Goal: Transaction & Acquisition: Purchase product/service

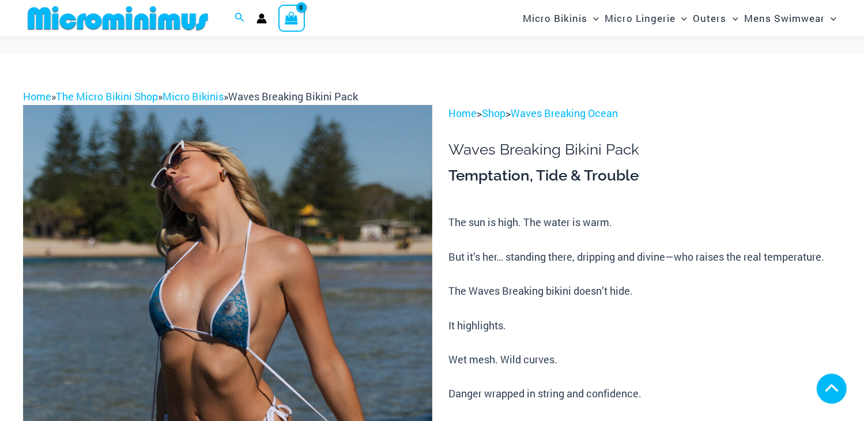
scroll to position [576, 0]
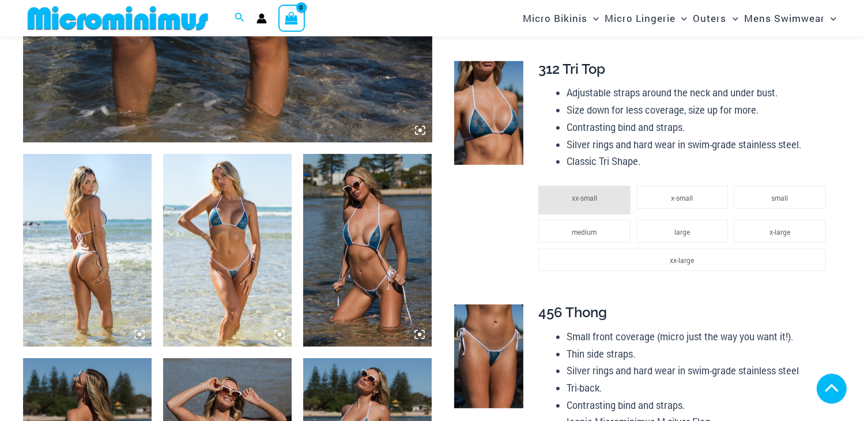
click at [213, 271] on img at bounding box center [227, 250] width 129 height 193
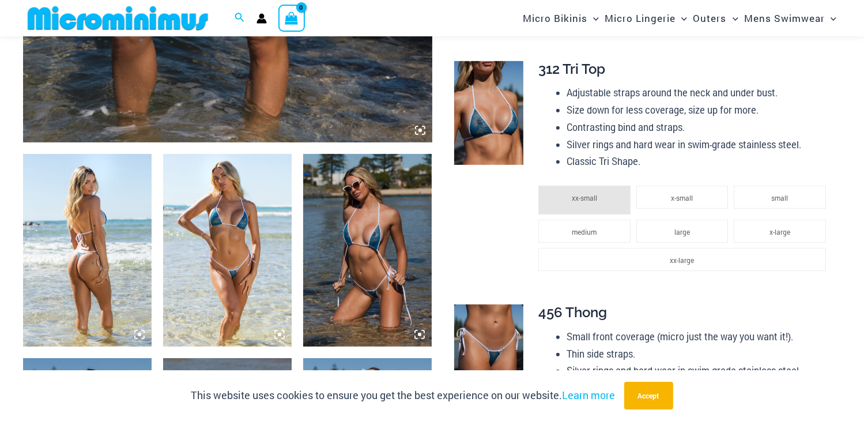
click at [233, 245] on img at bounding box center [227, 250] width 129 height 193
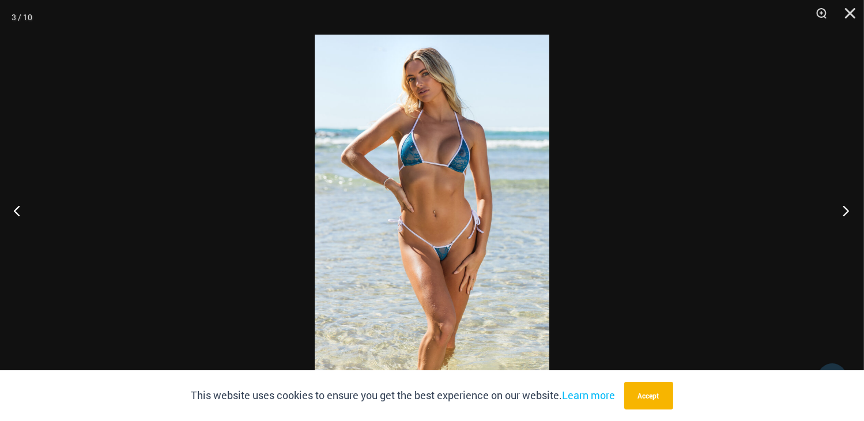
click at [848, 215] on button "Next" at bounding box center [842, 211] width 43 height 58
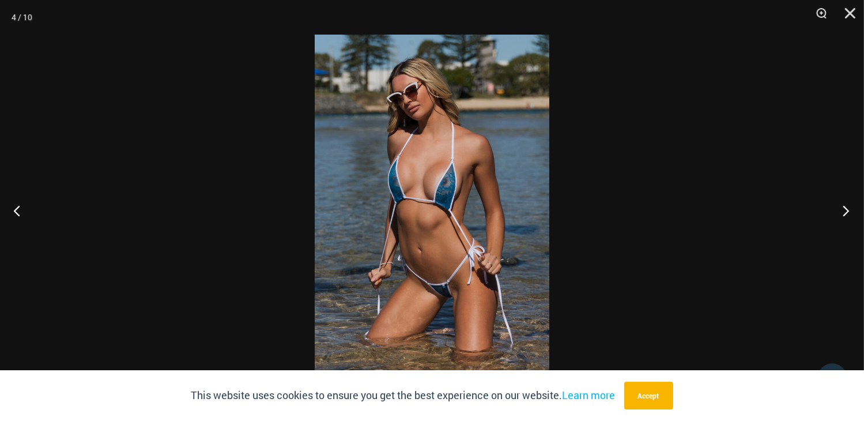
click at [846, 215] on button "Next" at bounding box center [842, 211] width 43 height 58
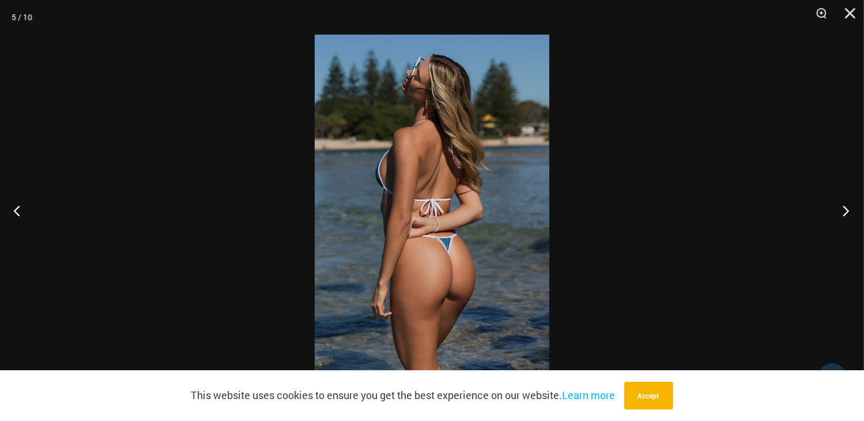
click at [846, 215] on button "Next" at bounding box center [842, 211] width 43 height 58
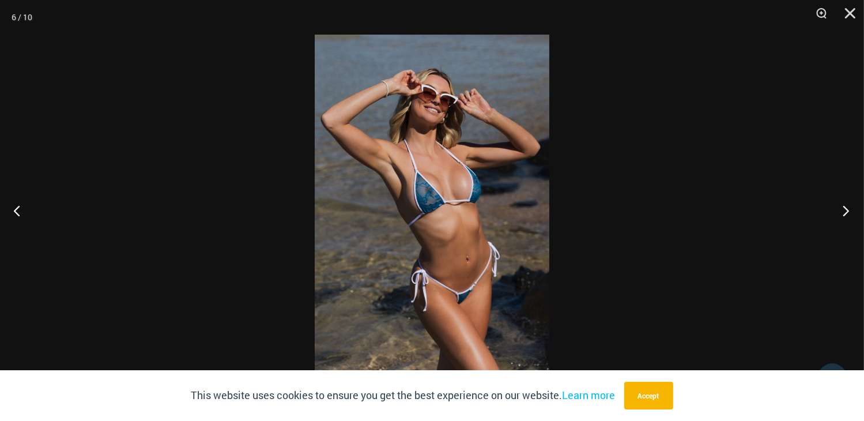
click at [845, 215] on button "Next" at bounding box center [842, 211] width 43 height 58
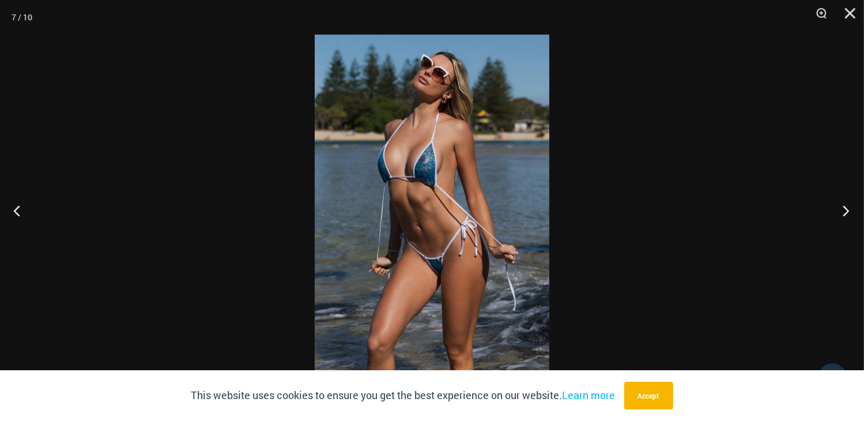
click at [845, 215] on button "Next" at bounding box center [842, 211] width 43 height 58
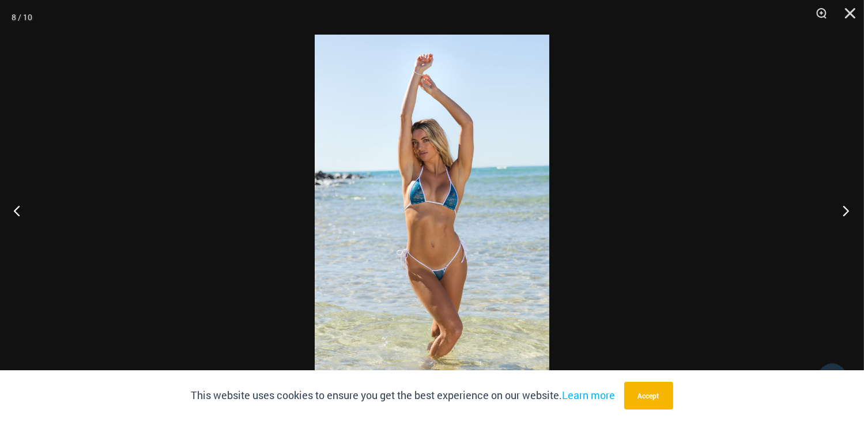
click at [845, 215] on button "Next" at bounding box center [842, 211] width 43 height 58
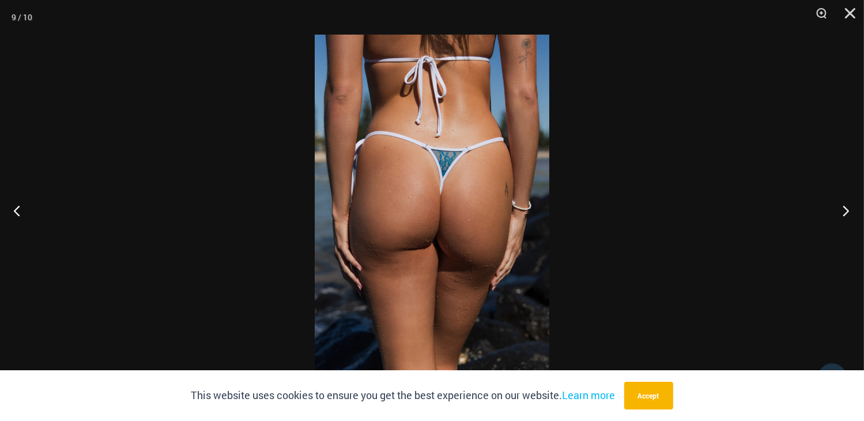
click at [844, 214] on button "Next" at bounding box center [842, 211] width 43 height 58
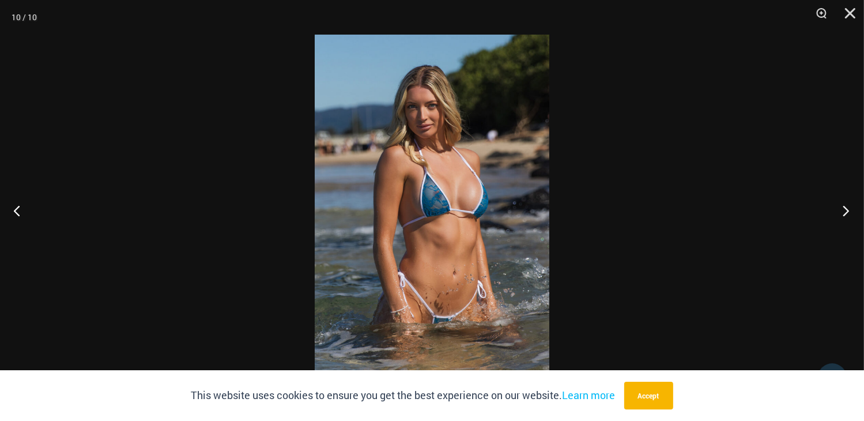
click at [844, 214] on button "Next" at bounding box center [842, 211] width 43 height 58
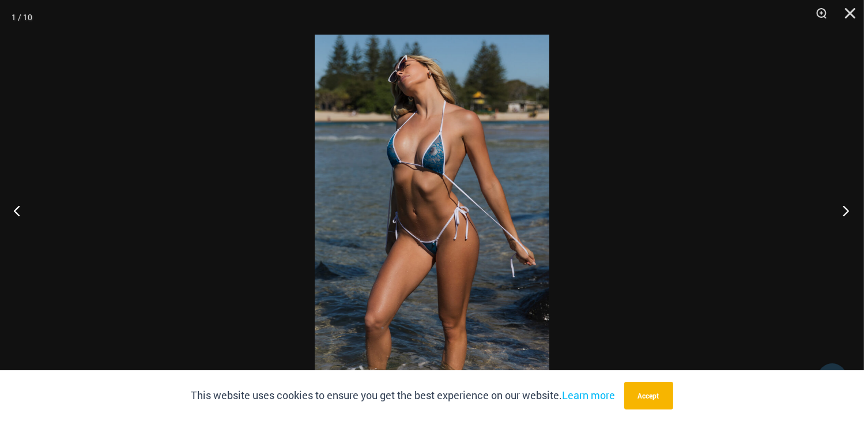
click at [843, 214] on button "Next" at bounding box center [842, 211] width 43 height 58
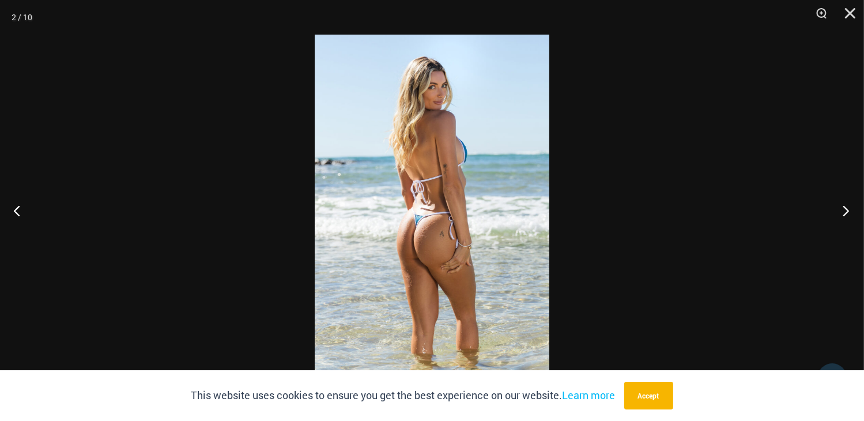
click at [843, 214] on button "Next" at bounding box center [842, 211] width 43 height 58
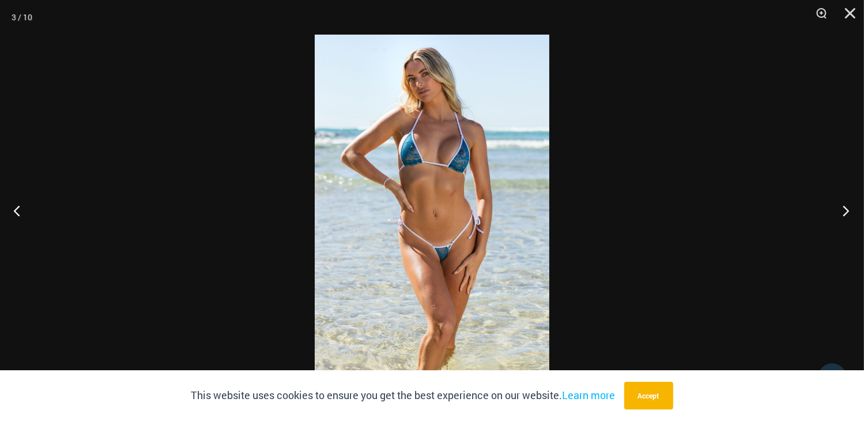
click at [840, 214] on button "Next" at bounding box center [842, 211] width 43 height 58
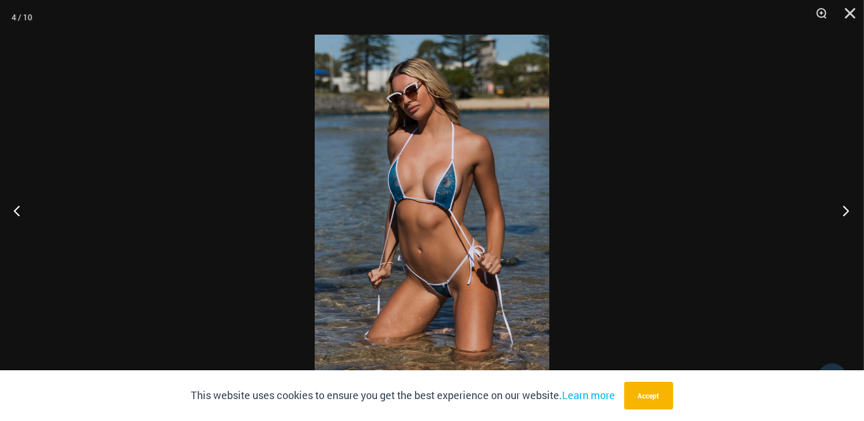
click at [837, 213] on button "Next" at bounding box center [842, 211] width 43 height 58
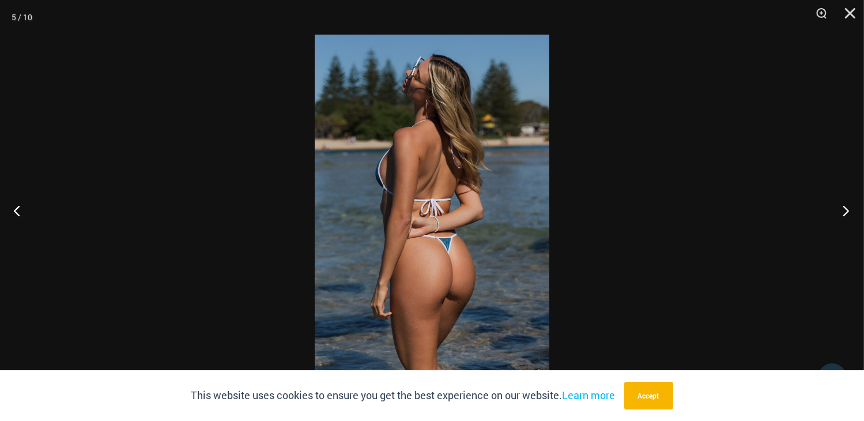
click at [837, 213] on button "Next" at bounding box center [842, 211] width 43 height 58
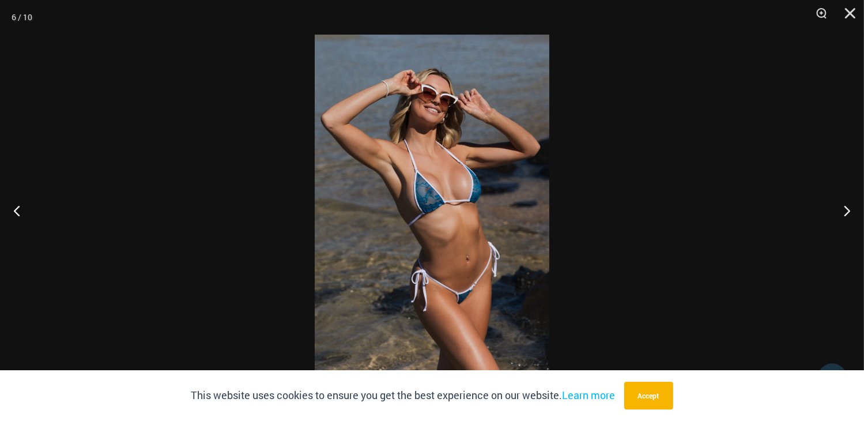
click at [733, 198] on div at bounding box center [432, 210] width 864 height 421
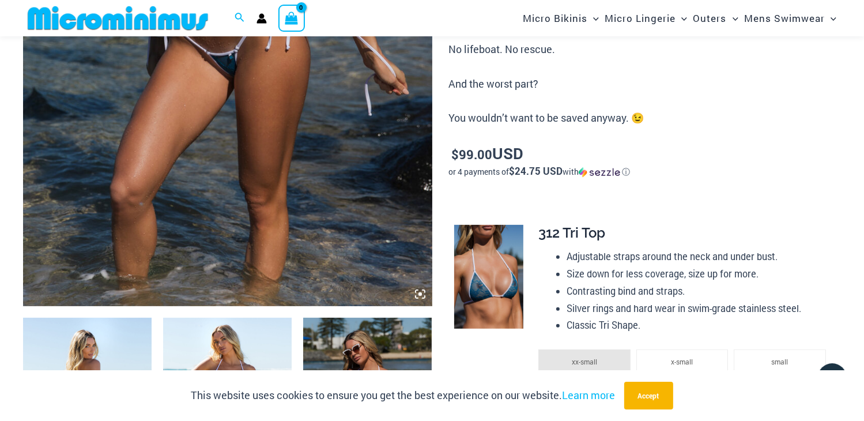
scroll to position [403, 0]
